Goal: Transaction & Acquisition: Purchase product/service

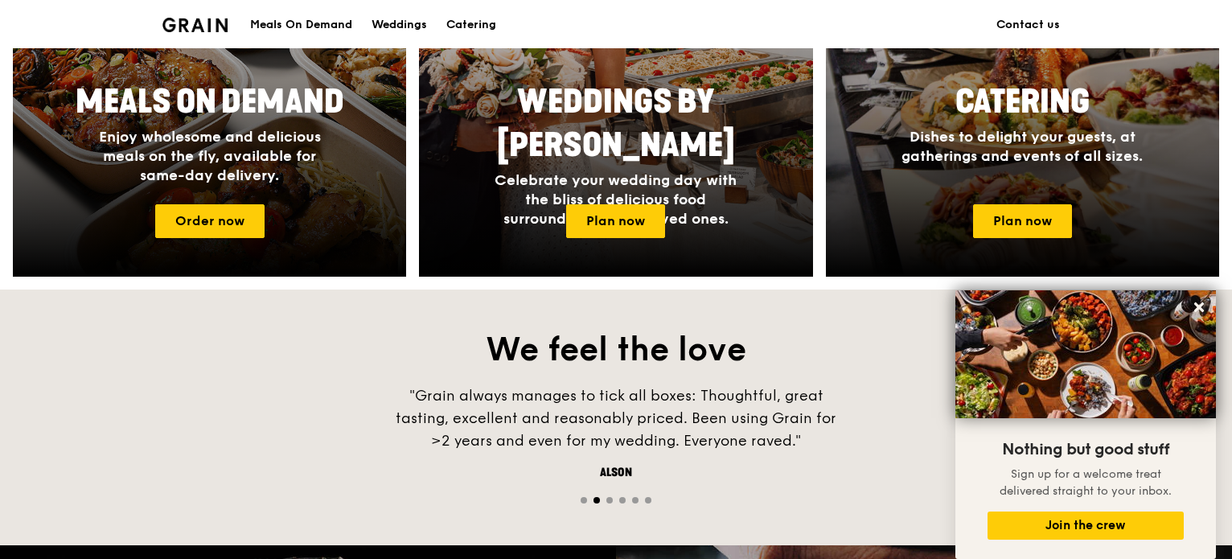
scroll to position [724, 0]
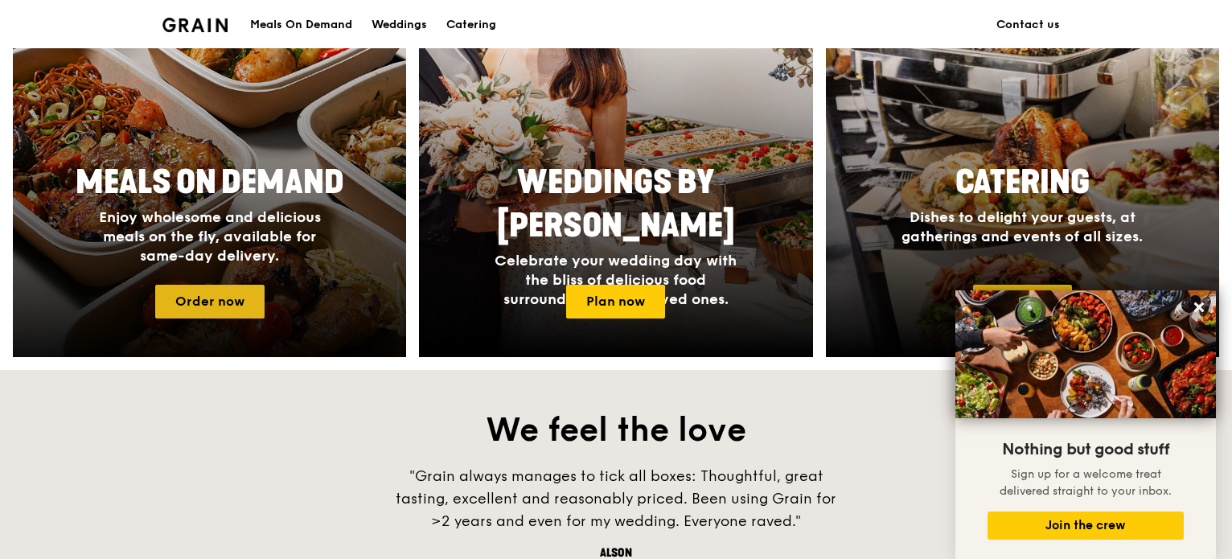
click at [207, 294] on link "Order now" at bounding box center [209, 302] width 109 height 34
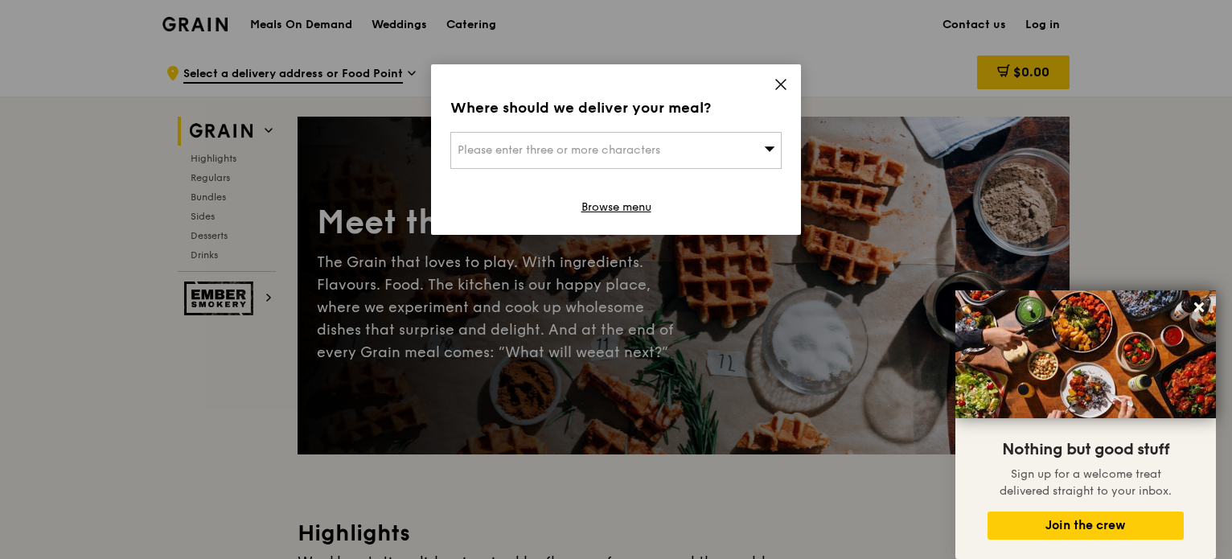
click at [639, 157] on div "Please enter three or more characters" at bounding box center [615, 150] width 331 height 37
click at [713, 117] on div "Where should we deliver your meal?" at bounding box center [615, 107] width 331 height 23
click at [717, 148] on div "Please enter three or more characters" at bounding box center [615, 150] width 331 height 37
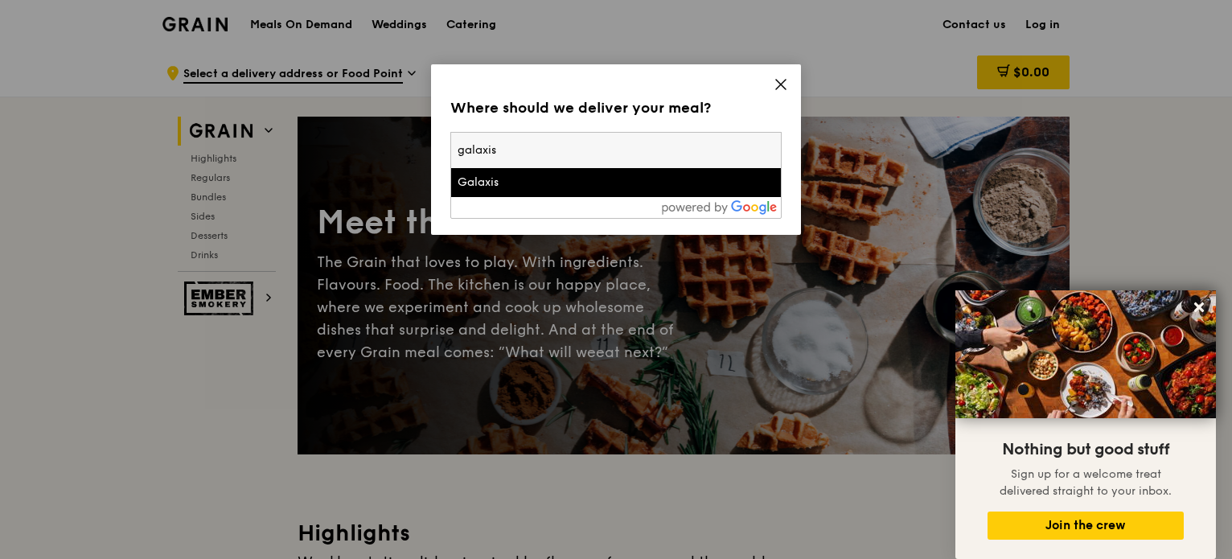
type input "galaxis"
click at [518, 176] on div "Galaxis" at bounding box center [577, 182] width 238 height 16
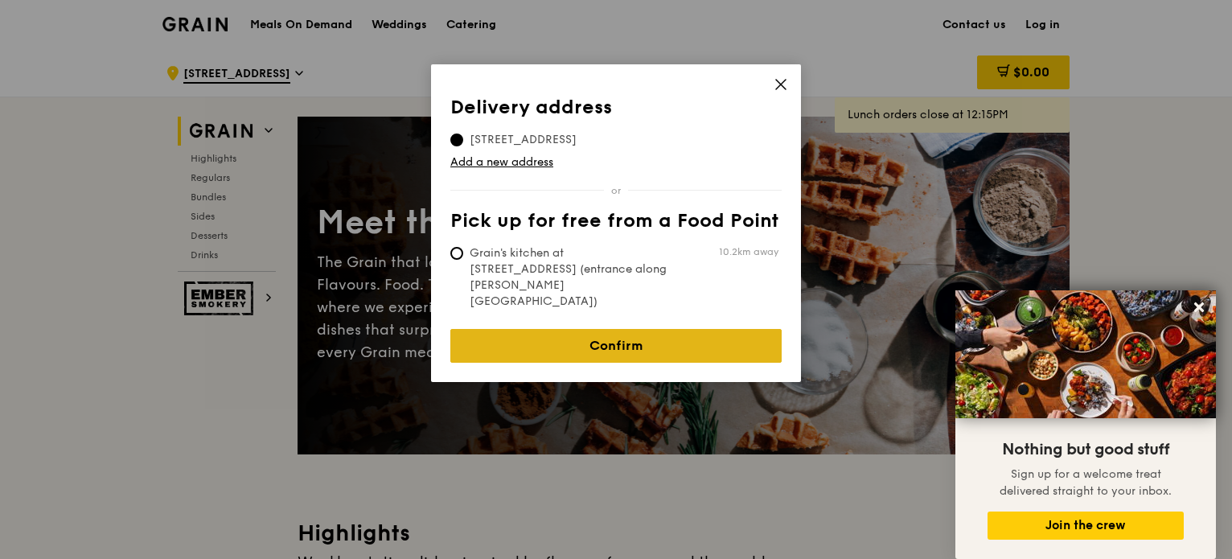
click at [603, 329] on link "Confirm" at bounding box center [615, 346] width 331 height 34
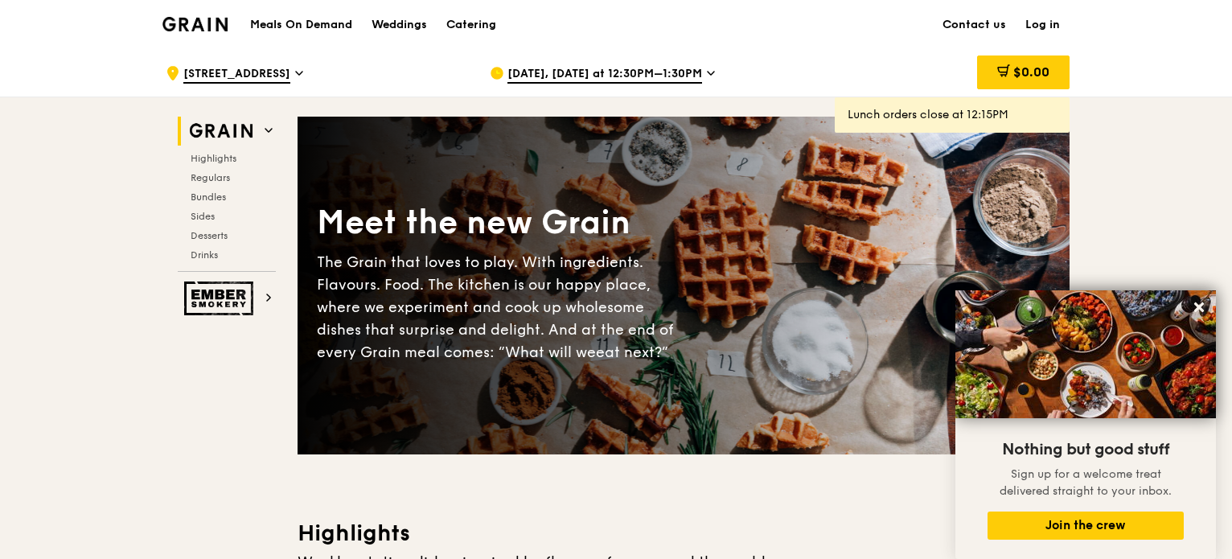
click at [678, 76] on span "[DATE], [DATE] at 12:30PM–1:30PM" at bounding box center [604, 75] width 195 height 18
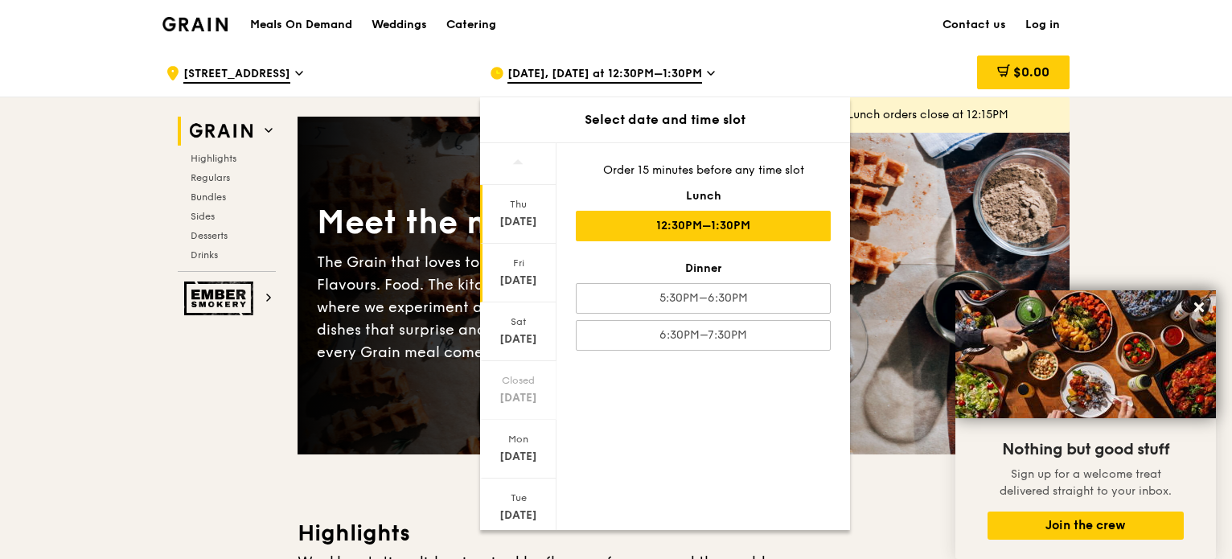
click at [524, 276] on div "[DATE]" at bounding box center [518, 281] width 72 height 16
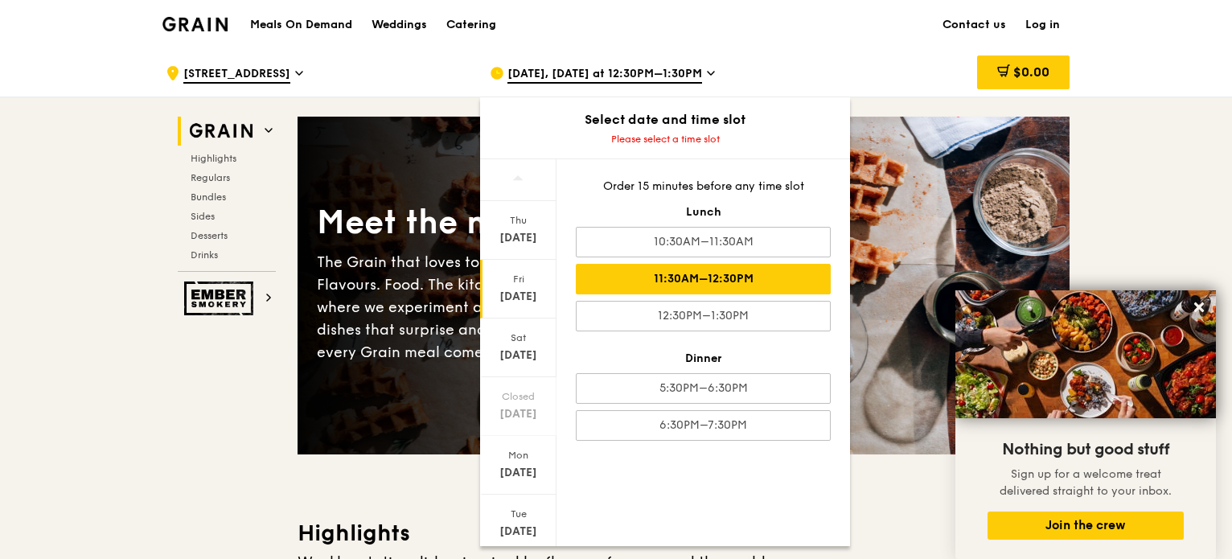
click at [722, 281] on div "11:30AM–12:30PM" at bounding box center [703, 279] width 255 height 31
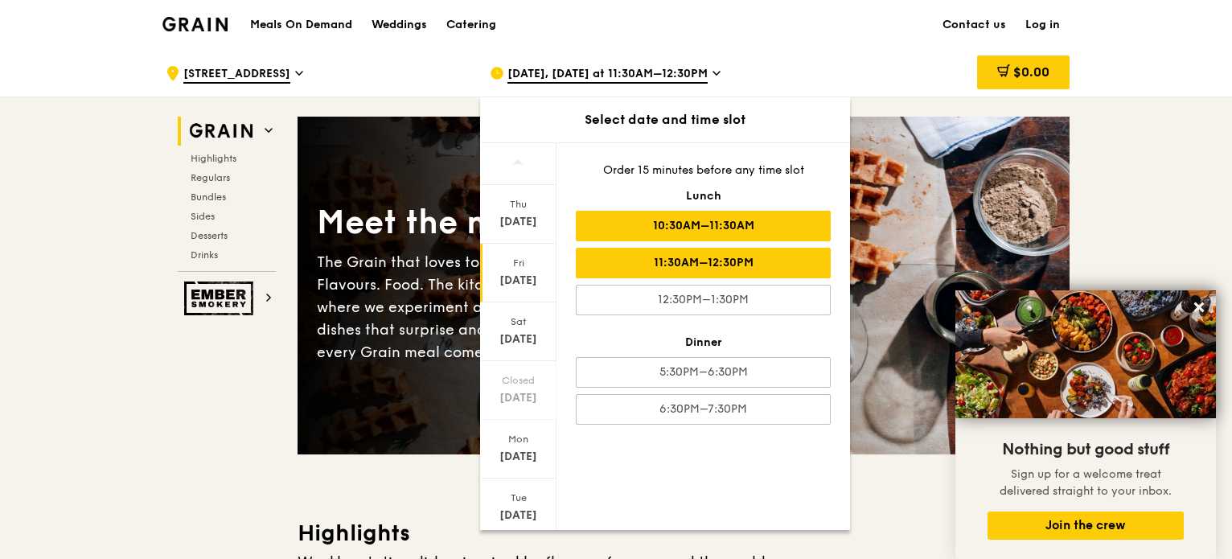
click at [737, 228] on div "10:30AM–11:30AM" at bounding box center [703, 226] width 255 height 31
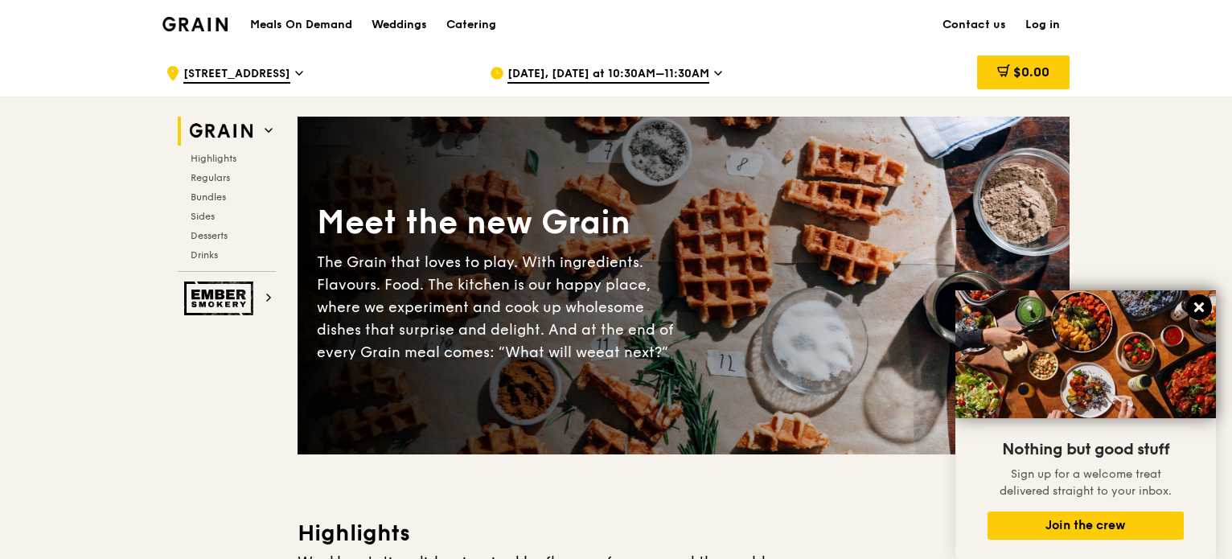
click at [1197, 308] on icon at bounding box center [1199, 307] width 14 height 14
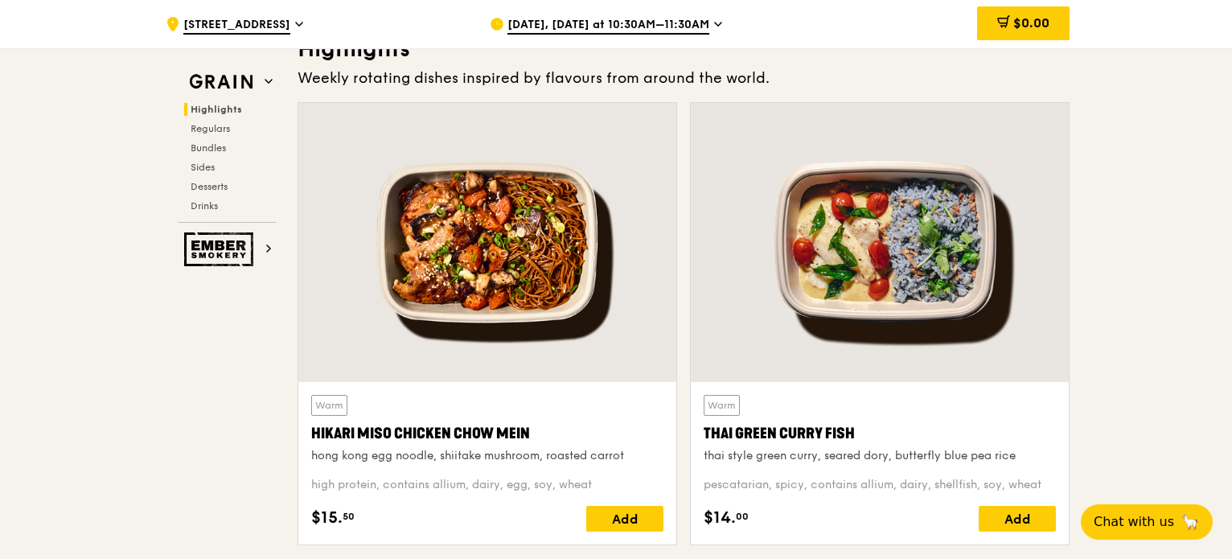
scroll to position [564, 0]
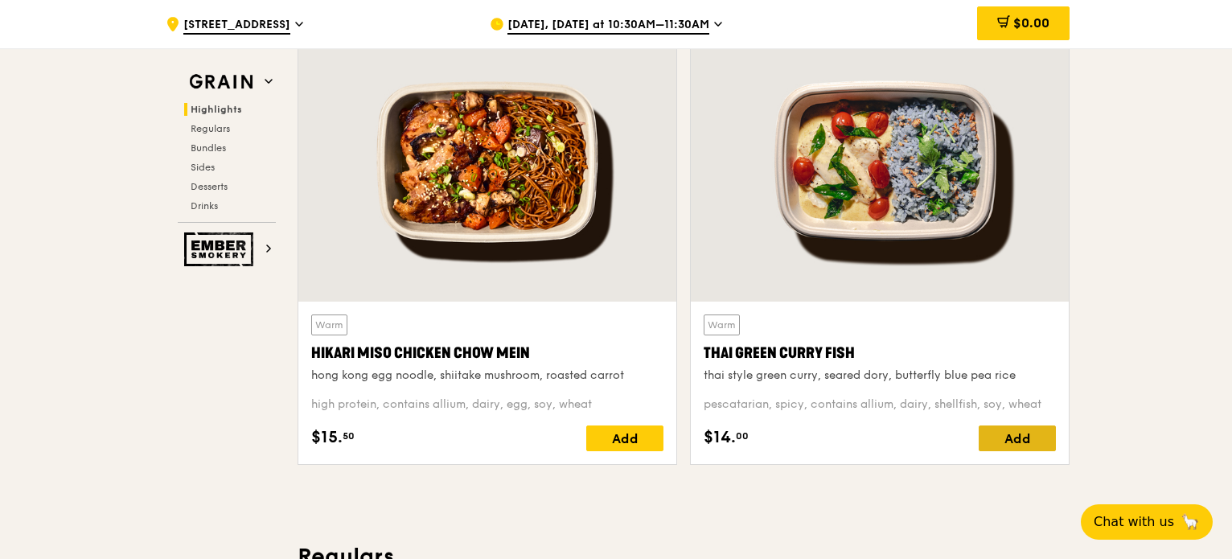
click at [1016, 441] on div "Add" at bounding box center [1017, 438] width 77 height 26
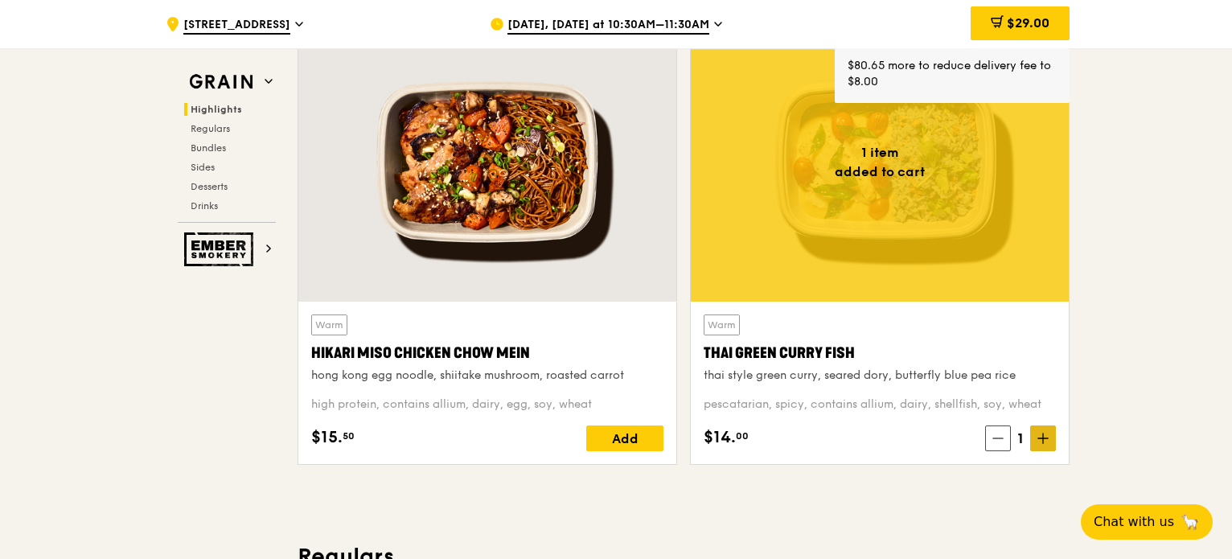
click at [1037, 433] on icon at bounding box center [1042, 438] width 11 height 11
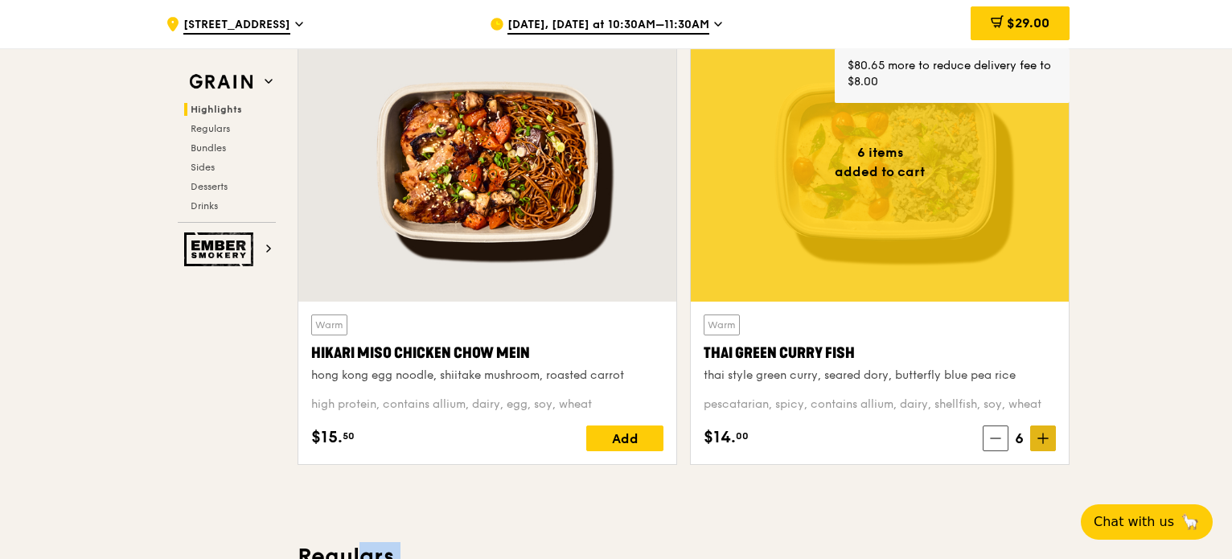
click at [1037, 433] on icon at bounding box center [1042, 438] width 11 height 11
